Goal: Find specific page/section: Find specific page/section

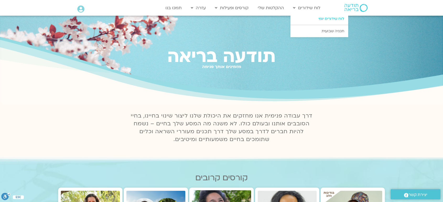
click at [328, 20] on link "לוח שידורים יומי" at bounding box center [320, 19] width 58 height 12
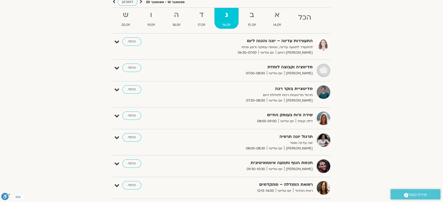
scroll to position [54, 0]
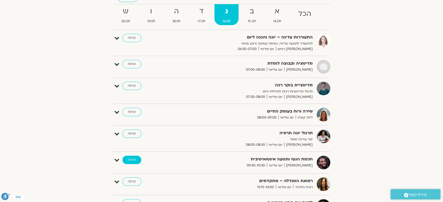
click at [134, 161] on link "כניסה" at bounding box center [131, 160] width 19 height 8
